Goal: Task Accomplishment & Management: Complete application form

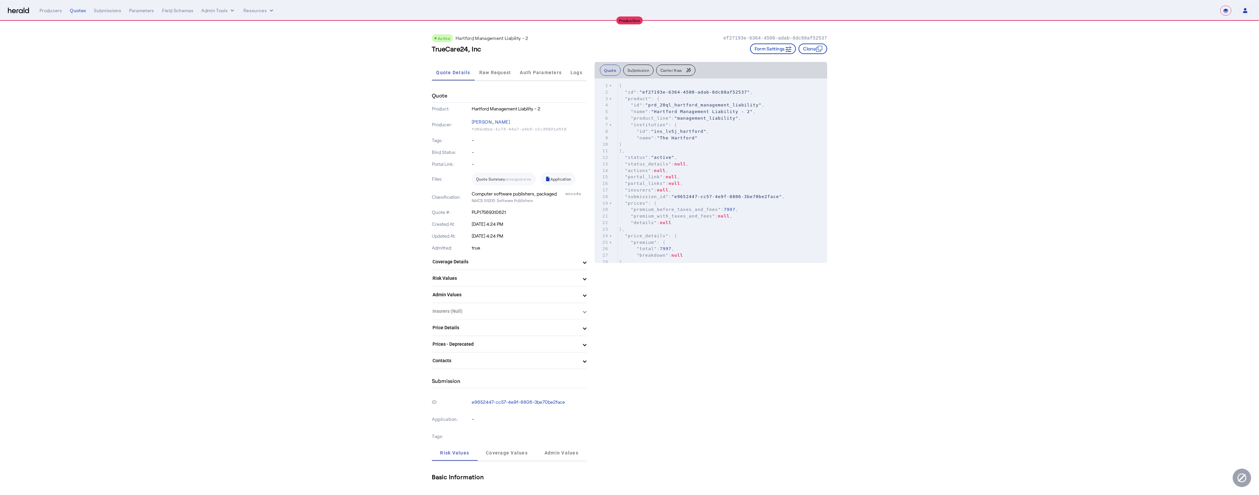
select select "**********"
click at [22, 12] on img at bounding box center [18, 11] width 21 height 6
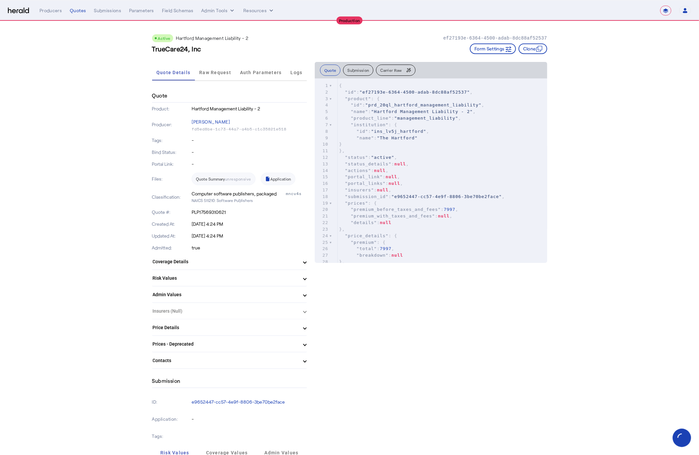
click at [667, 10] on select "**********" at bounding box center [665, 11] width 11 height 10
click at [15, 11] on img at bounding box center [18, 11] width 21 height 6
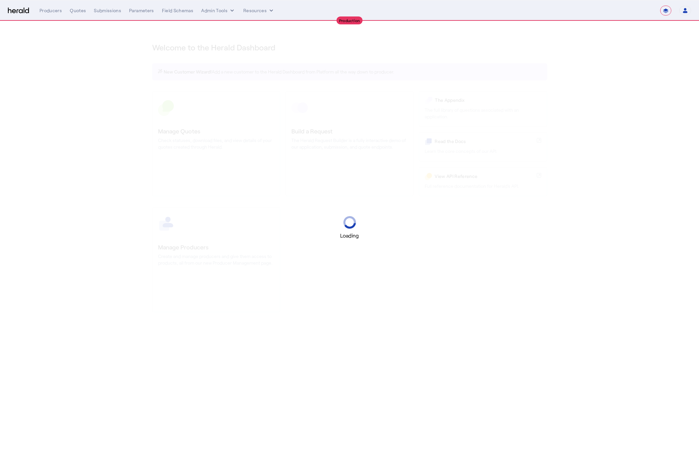
select select "**********"
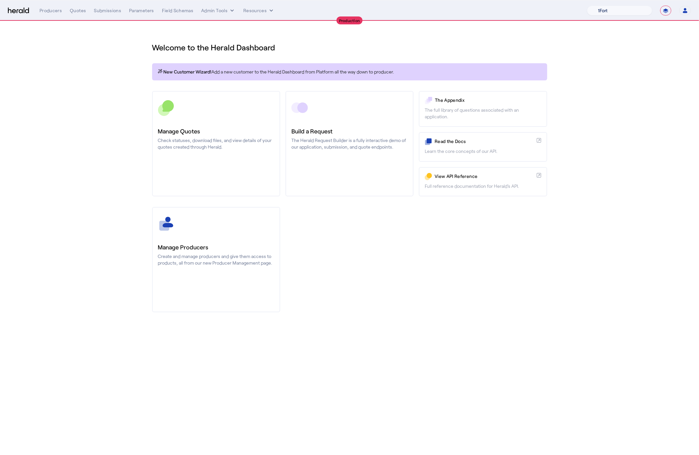
click at [625, 6] on select "1Fort Affinity Risk [PERSON_NAME] [PERSON_NAME] CRC Campus Coverage Citadel Flo…" at bounding box center [619, 11] width 65 height 10
select select "pfm_d7yf_quotewell"
click at [587, 6] on select "1Fort Affinity Risk [PERSON_NAME] [PERSON_NAME] CRC Campus Coverage Citadel Flo…" at bounding box center [619, 11] width 65 height 10
click at [48, 12] on div "You are now impersonating the QuoteWell platform." at bounding box center [349, 227] width 699 height 455
click at [230, 9] on icon "internal dropdown menu" at bounding box center [232, 10] width 7 height 7
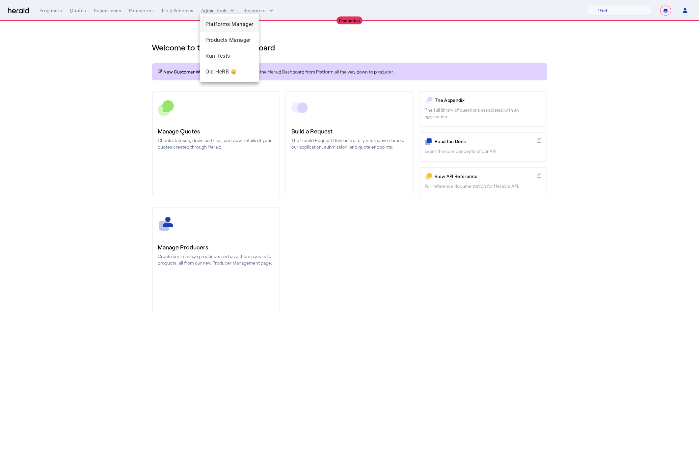
click at [231, 28] on span "Platforms Manager" at bounding box center [230, 24] width 48 height 8
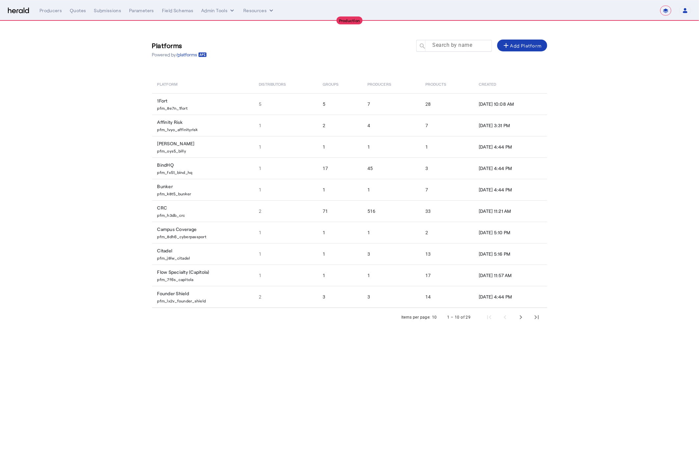
click at [439, 46] on mat-label "Search by name" at bounding box center [452, 45] width 40 height 6
click at [439, 46] on input "Search by name" at bounding box center [457, 46] width 59 height 8
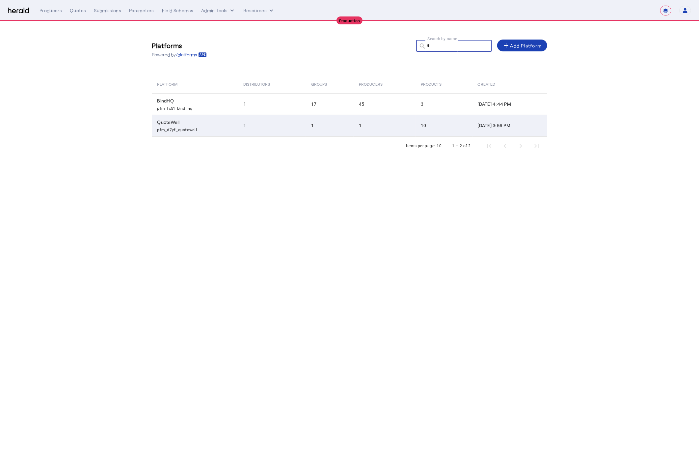
type input "*"
click at [208, 127] on p "pfm_d7yf_quotewell" at bounding box center [196, 128] width 78 height 7
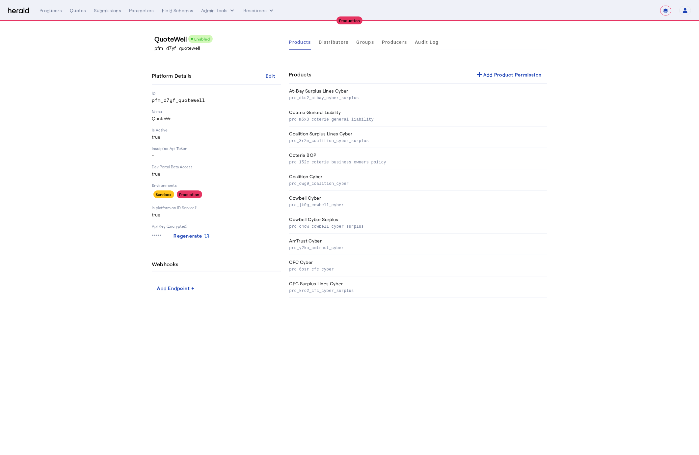
click at [166, 49] on p "pfm_d7yf_quotewell" at bounding box center [219, 48] width 129 height 7
copy p "pfm_d7yf_quotewell"
click at [26, 11] on img at bounding box center [18, 11] width 21 height 6
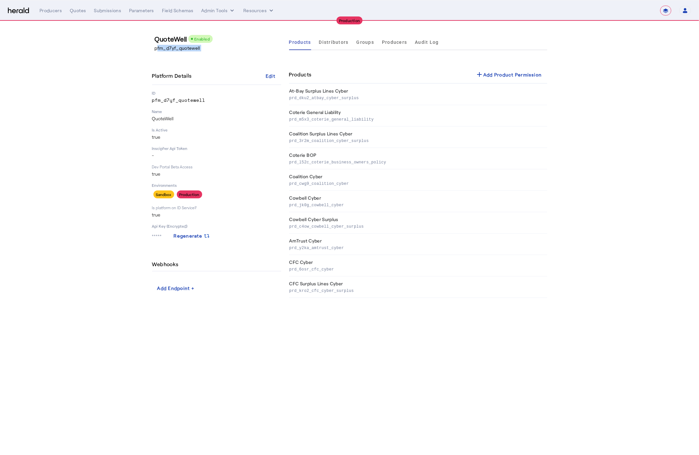
select select "pfm_d7yf_quotewell"
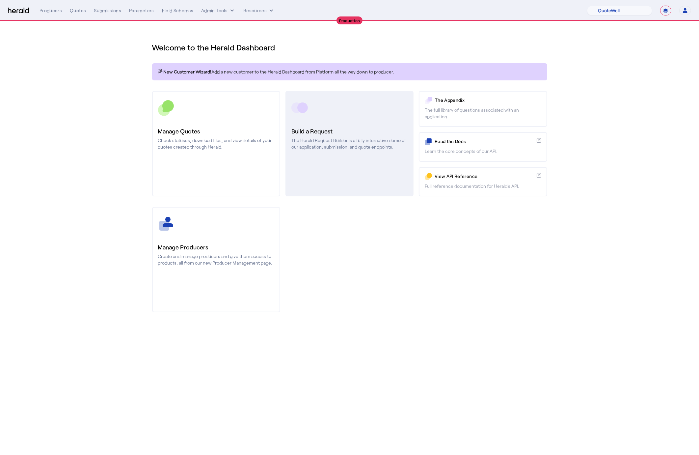
click at [334, 104] on div at bounding box center [350, 107] width 116 height 16
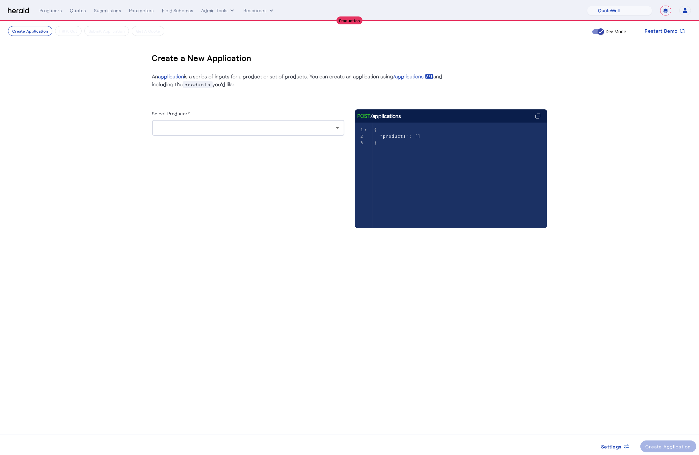
click at [240, 135] on div at bounding box center [248, 128] width 182 height 16
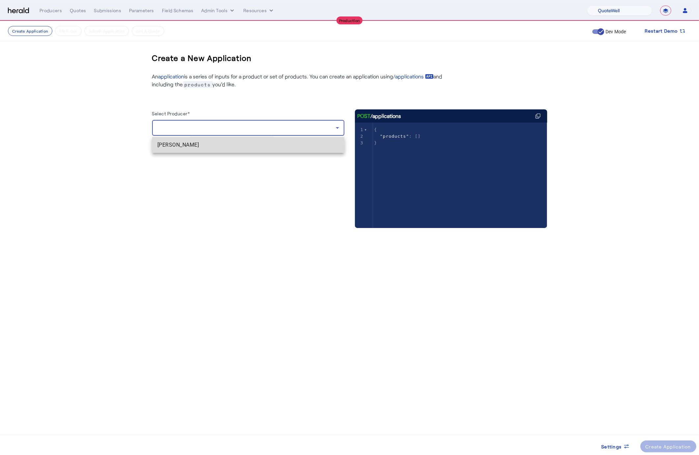
click at [226, 151] on mat-option "Tom Brighton" at bounding box center [248, 145] width 192 height 16
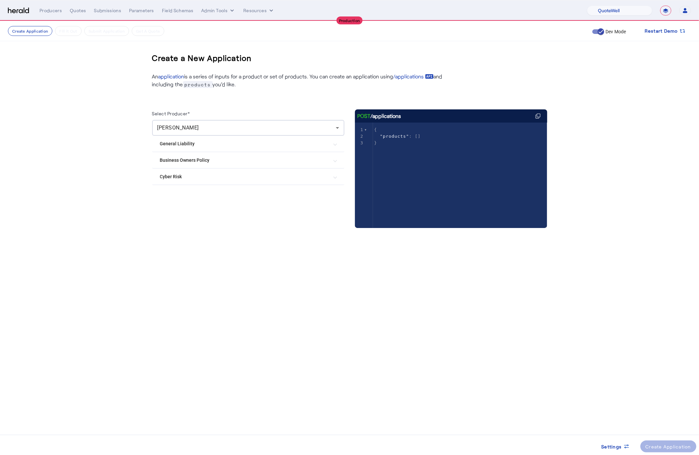
click at [197, 179] on Risk "Cyber Risk" at bounding box center [244, 176] width 169 height 7
click at [200, 198] on label "Coalition Cyber" at bounding box center [190, 196] width 34 height 7
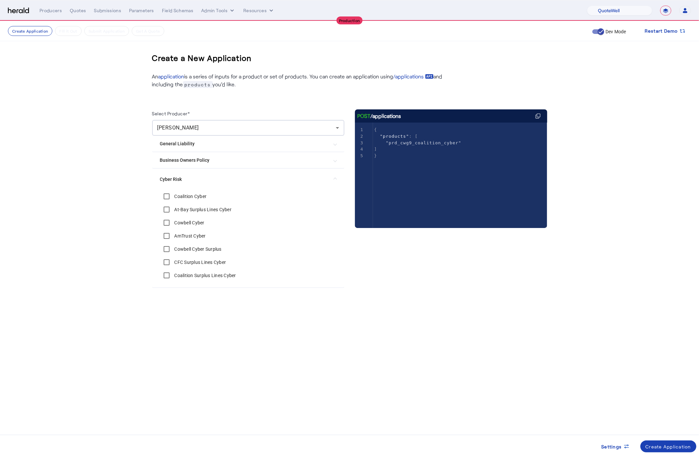
drag, startPoint x: 184, startPoint y: 209, endPoint x: 434, endPoint y: 256, distance: 253.9
click at [184, 209] on label "At-Bay Surplus Lines Cyber" at bounding box center [202, 209] width 59 height 7
click at [669, 442] on button "Create Application" at bounding box center [669, 446] width 56 height 12
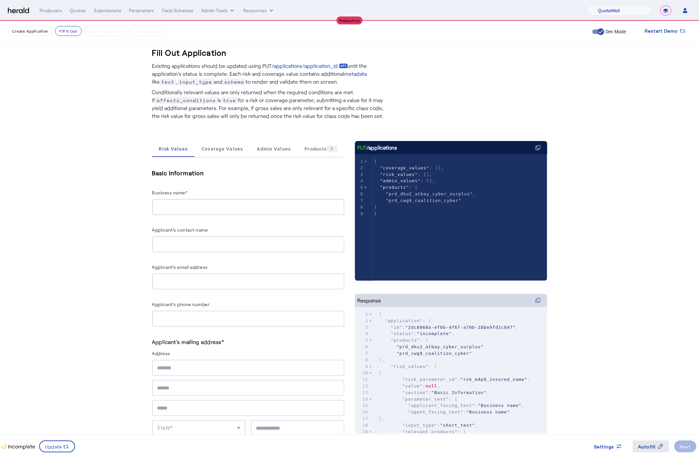
click at [644, 449] on span "Autofill" at bounding box center [647, 446] width 18 height 7
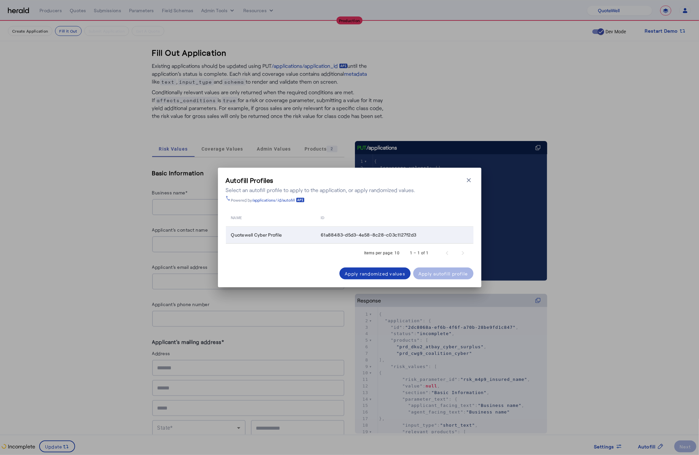
click at [351, 235] on span "61a88483-d5d3-4e58-8c28-c03c1127f2d3" at bounding box center [369, 235] width 96 height 7
copy table "61a88483-d5d3-4e58-8c28-c03c1127f2d3"
click at [471, 180] on icon "button" at bounding box center [469, 180] width 7 height 7
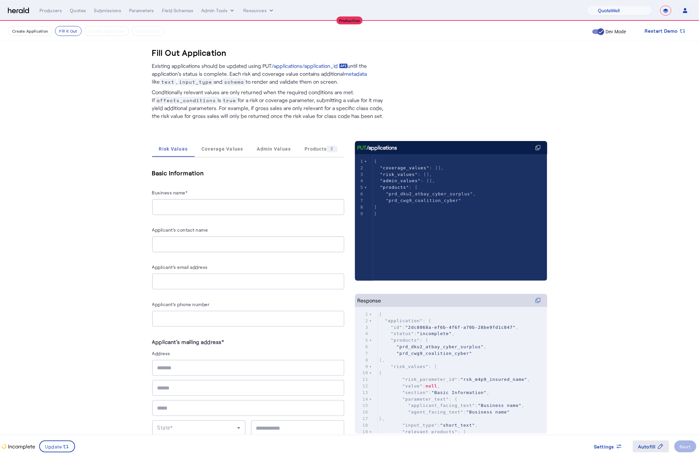
click at [643, 450] on span at bounding box center [651, 446] width 36 height 16
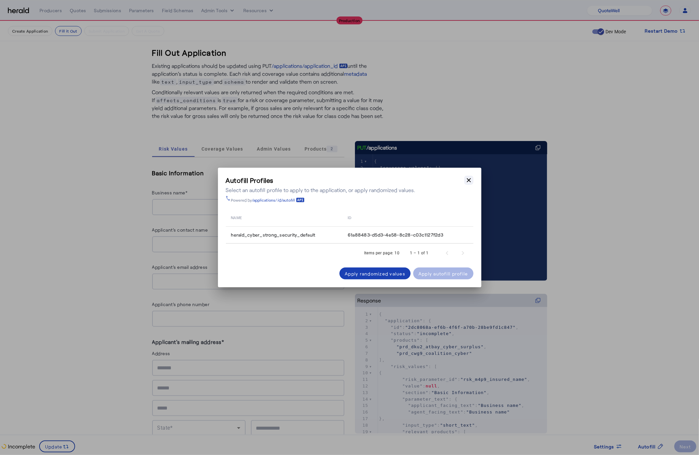
click at [472, 179] on icon "button" at bounding box center [469, 180] width 7 height 7
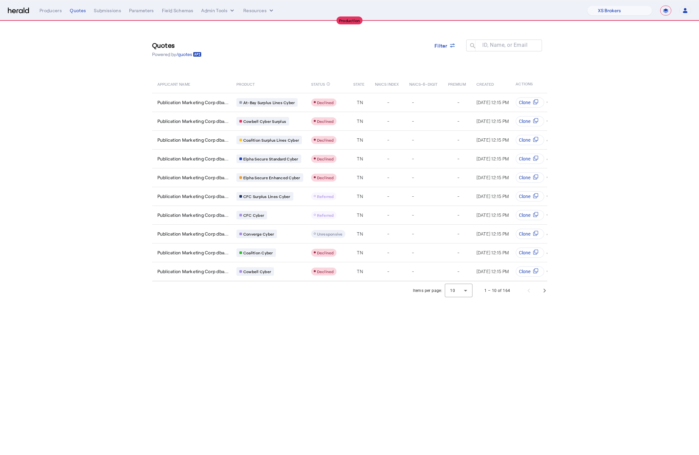
select select "pfm_xsxs_xsbrokers"
select select "**********"
